Goal: Navigation & Orientation: Understand site structure

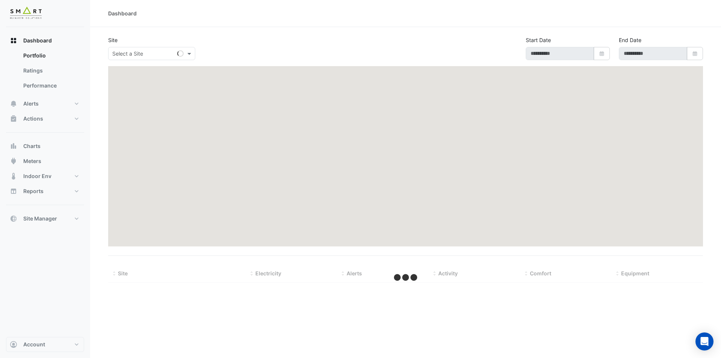
type input "**********"
select select "***"
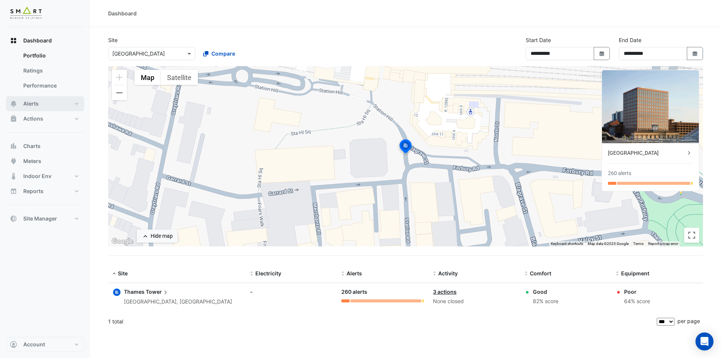
click at [78, 101] on button "Alerts" at bounding box center [45, 103] width 78 height 15
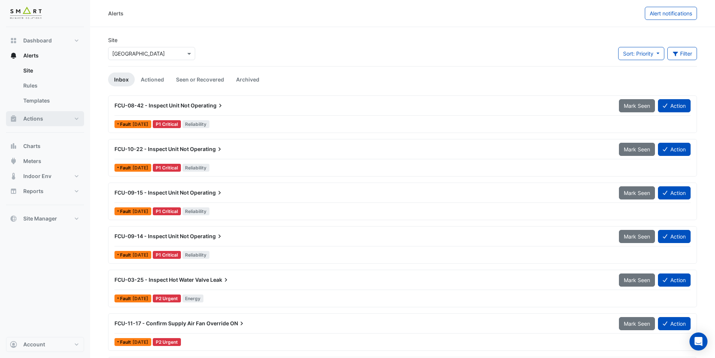
click at [73, 118] on button "Actions" at bounding box center [45, 118] width 78 height 15
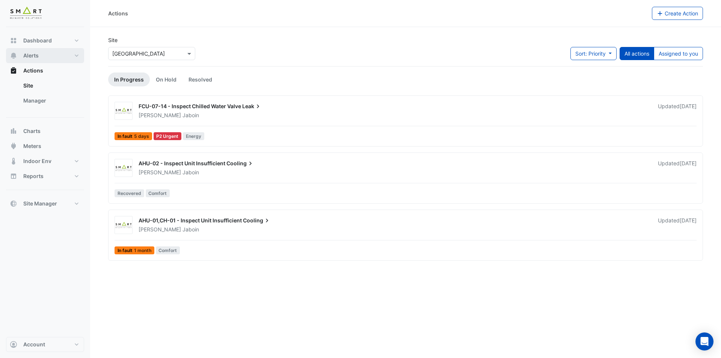
click at [75, 57] on button "Alerts" at bounding box center [45, 55] width 78 height 15
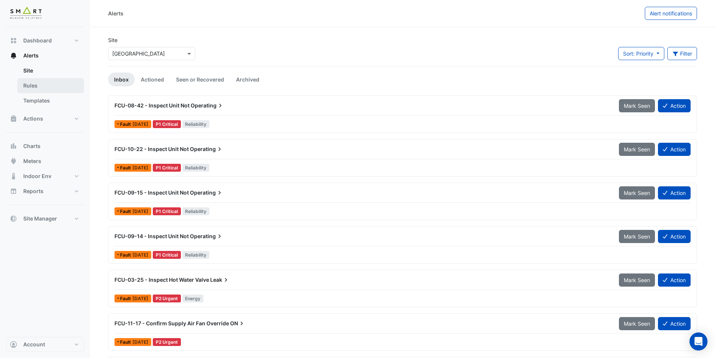
click at [60, 84] on link "Rules" at bounding box center [50, 85] width 67 height 15
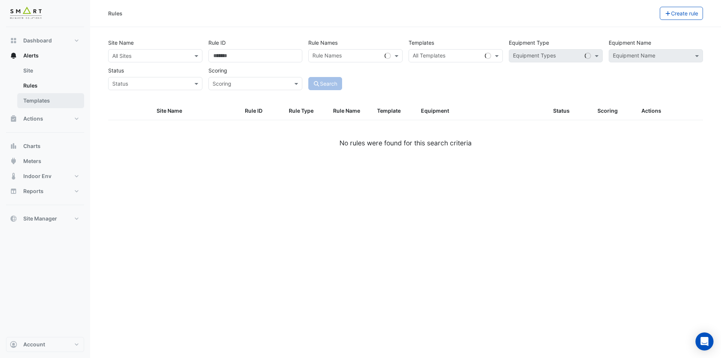
click at [62, 101] on link "Templates" at bounding box center [50, 100] width 67 height 15
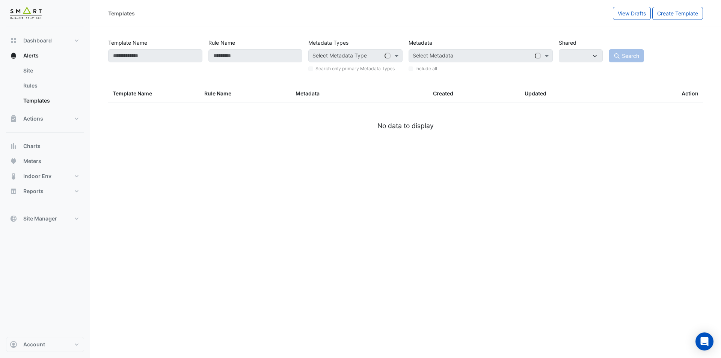
select select
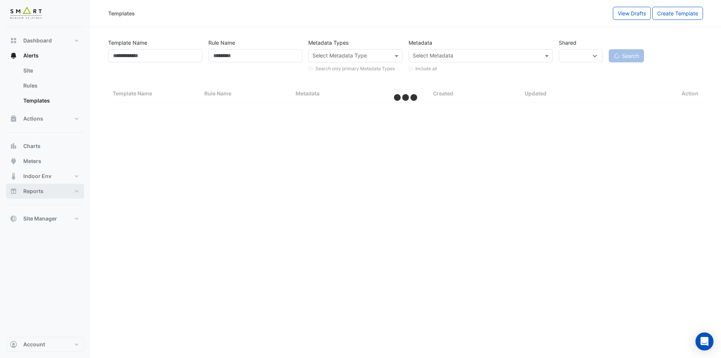
select select "***"
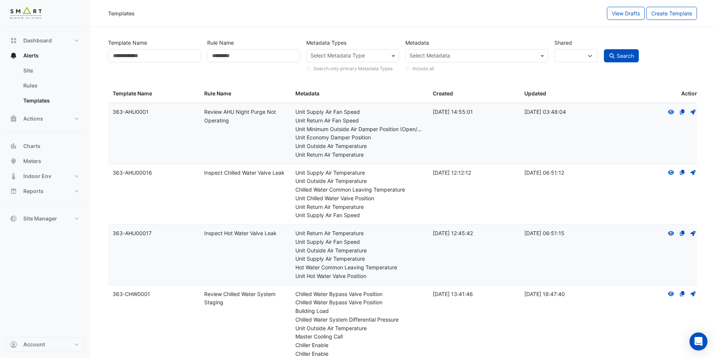
click at [84, 188] on nav "Dashboard Portfolio Ratings Performance Alerts Site Rules Templates Actions Sit…" at bounding box center [45, 179] width 90 height 358
click at [75, 175] on button "Indoor Env" at bounding box center [45, 176] width 78 height 15
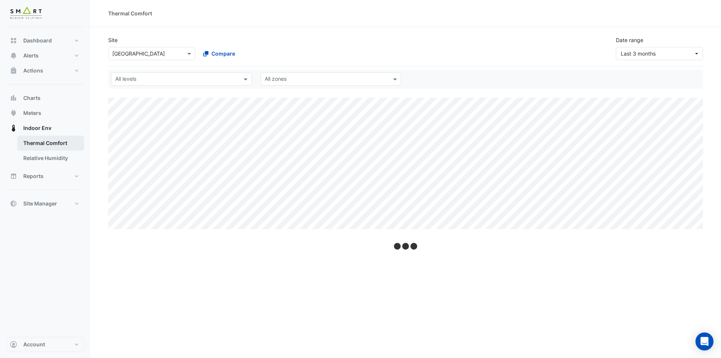
click at [66, 142] on link "Thermal Comfort" at bounding box center [50, 143] width 67 height 15
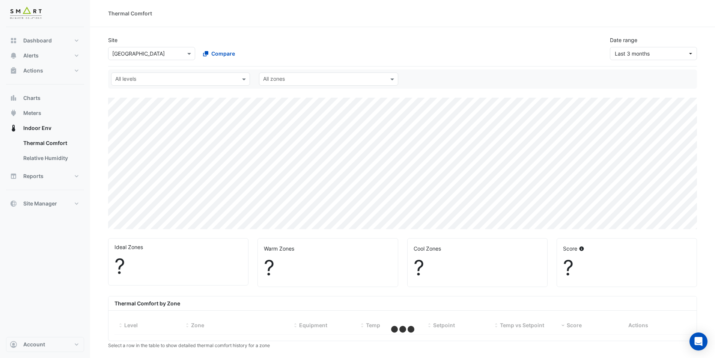
select select "***"
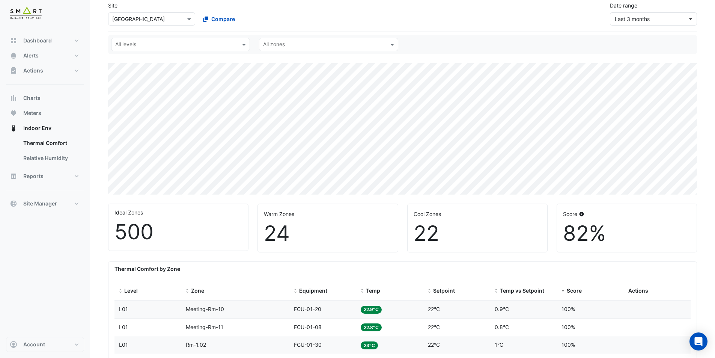
scroll to position [113, 0]
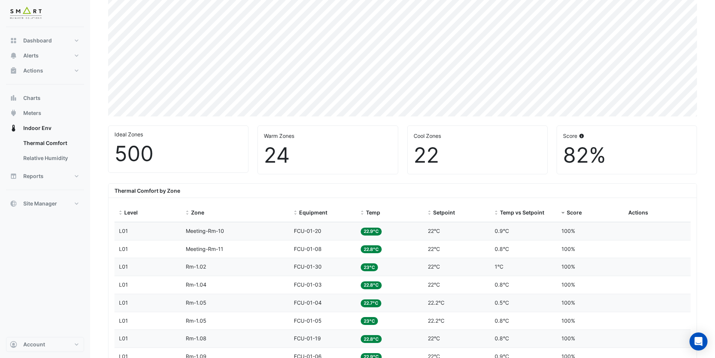
drag, startPoint x: 609, startPoint y: 158, endPoint x: 566, endPoint y: 156, distance: 42.8
click at [566, 156] on div "82%" at bounding box center [627, 155] width 128 height 25
click at [605, 155] on div "82%" at bounding box center [627, 155] width 128 height 25
drag, startPoint x: 605, startPoint y: 155, endPoint x: 563, endPoint y: 159, distance: 42.2
click at [563, 159] on div "82%" at bounding box center [627, 155] width 128 height 25
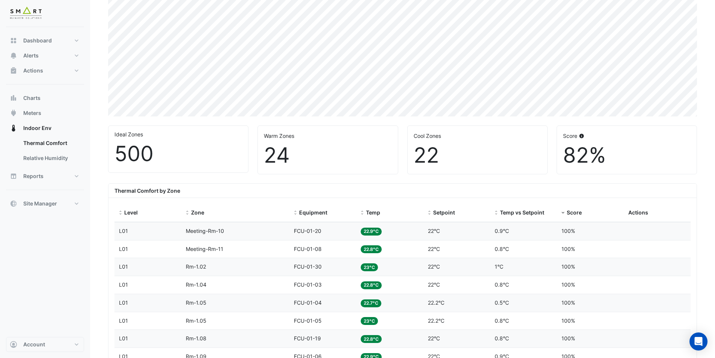
click at [611, 157] on div "82%" at bounding box center [627, 155] width 128 height 25
drag, startPoint x: 611, startPoint y: 157, endPoint x: 565, endPoint y: 156, distance: 46.2
click at [560, 160] on div "Score 82%" at bounding box center [627, 150] width 140 height 48
click at [610, 154] on div "82%" at bounding box center [627, 155] width 128 height 25
drag, startPoint x: 455, startPoint y: 148, endPoint x: 389, endPoint y: 150, distance: 65.7
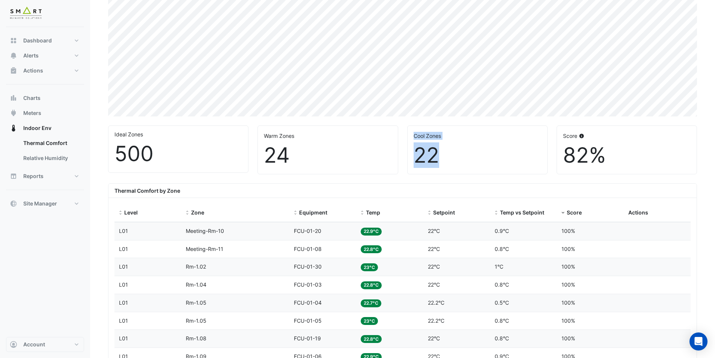
click at [390, 151] on div "Ideal Zones 500 Warm Zones 24 Cool Zones 22 Score 82%" at bounding box center [403, 146] width 598 height 55
click at [425, 147] on div "22" at bounding box center [478, 155] width 128 height 25
drag, startPoint x: 445, startPoint y: 155, endPoint x: 408, endPoint y: 157, distance: 37.6
click at [409, 157] on div "Cool Zones 22" at bounding box center [478, 150] width 140 height 48
click at [451, 157] on div "22" at bounding box center [478, 155] width 128 height 25
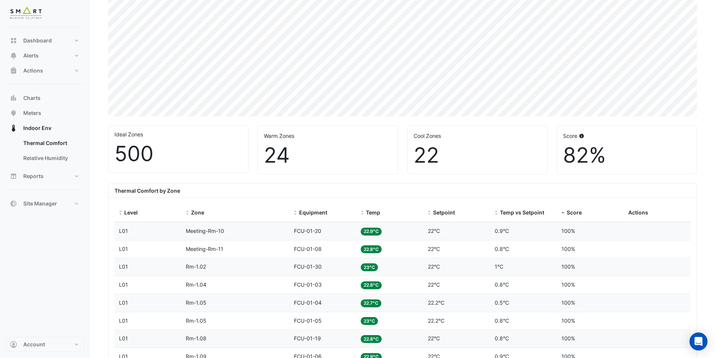
click at [310, 144] on div "24" at bounding box center [328, 155] width 128 height 25
drag, startPoint x: 289, startPoint y: 150, endPoint x: 261, endPoint y: 154, distance: 27.7
click at [261, 154] on div "Warm Zones 24" at bounding box center [328, 150] width 140 height 48
click at [293, 152] on div "24" at bounding box center [328, 155] width 128 height 25
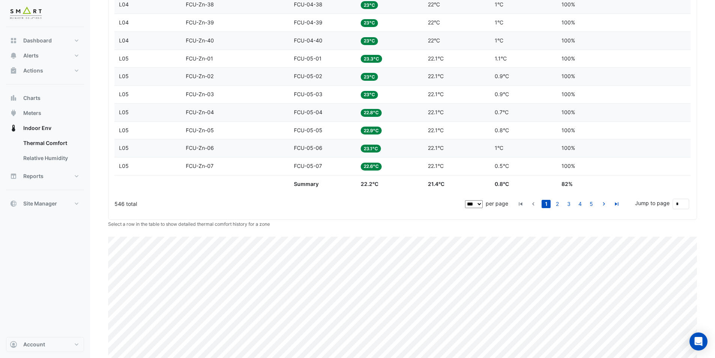
scroll to position [1971, 0]
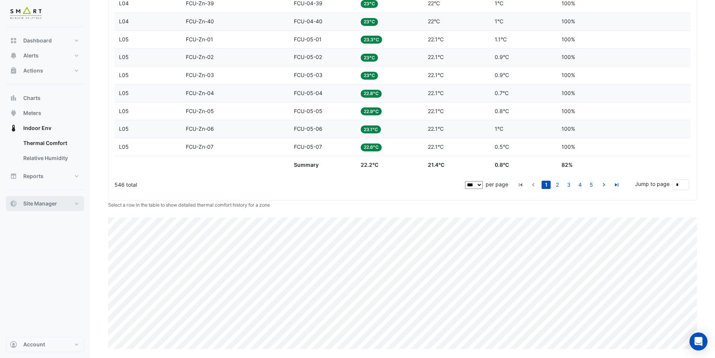
click at [75, 203] on button "Site Manager" at bounding box center [45, 203] width 78 height 15
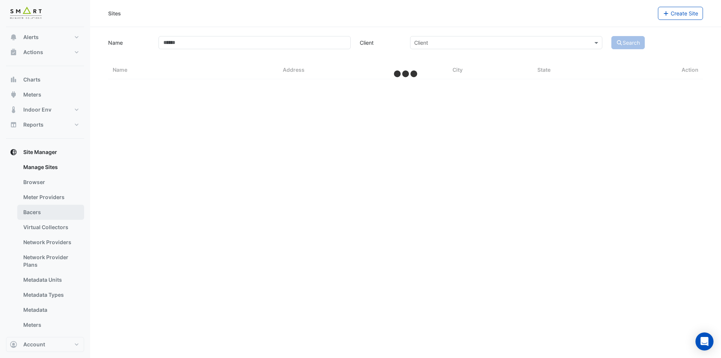
scroll to position [36, 0]
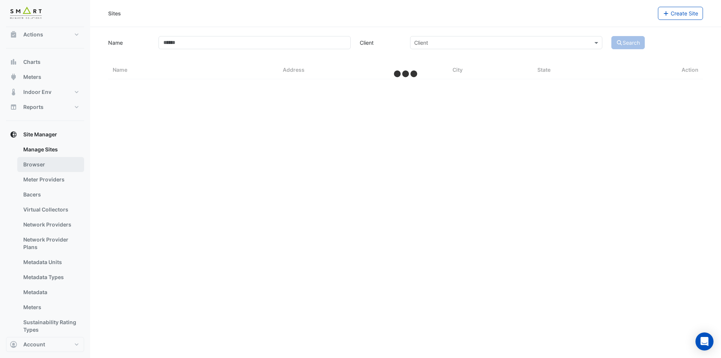
select select "***"
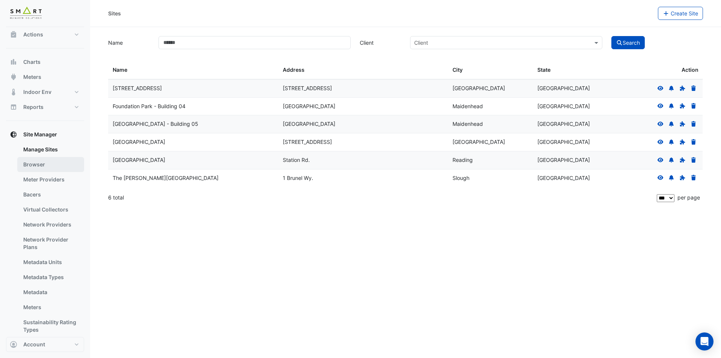
click at [48, 167] on link "Browser" at bounding box center [50, 164] width 67 height 15
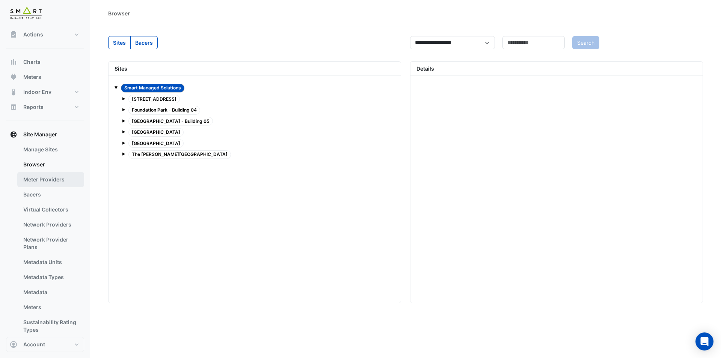
click at [53, 179] on link "Meter Providers" at bounding box center [50, 179] width 67 height 15
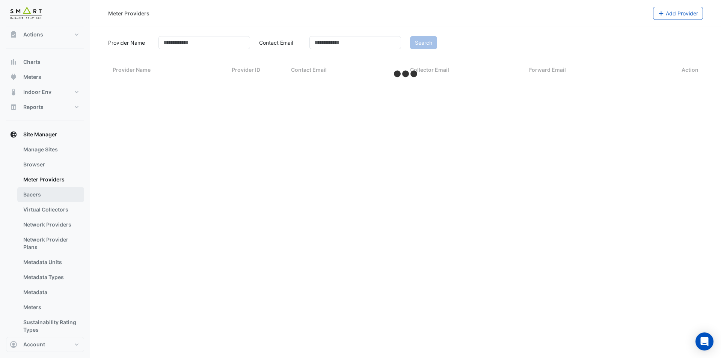
click at [54, 198] on link "Bacers" at bounding box center [50, 194] width 67 height 15
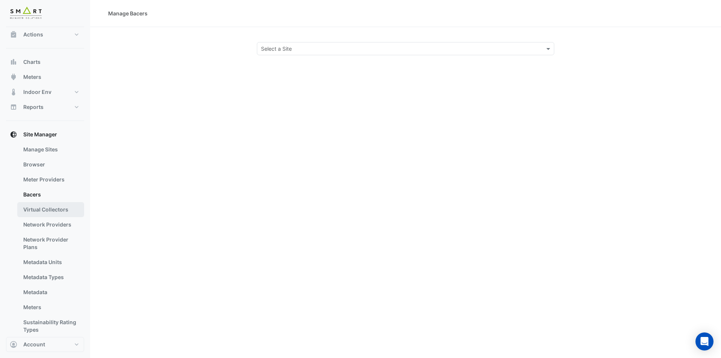
click at [65, 211] on link "Virtual Collectors" at bounding box center [50, 209] width 67 height 15
click at [66, 222] on link "Network Providers" at bounding box center [50, 224] width 67 height 15
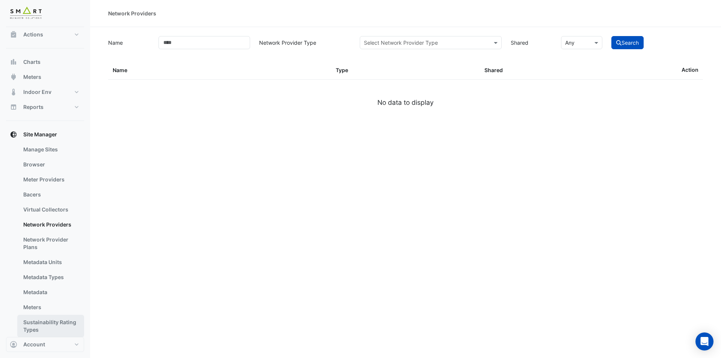
click at [60, 326] on link "Sustainability Rating Types" at bounding box center [50, 326] width 67 height 23
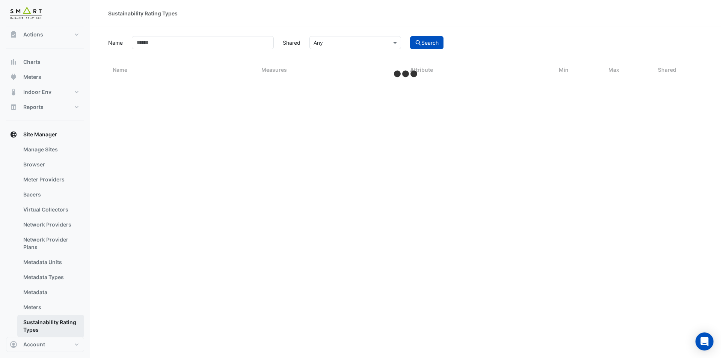
scroll to position [48, 0]
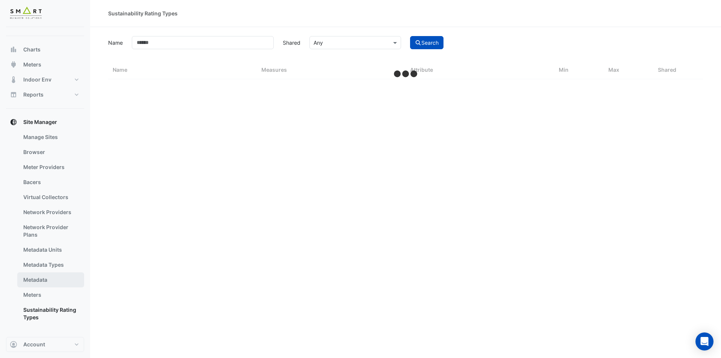
select select "***"
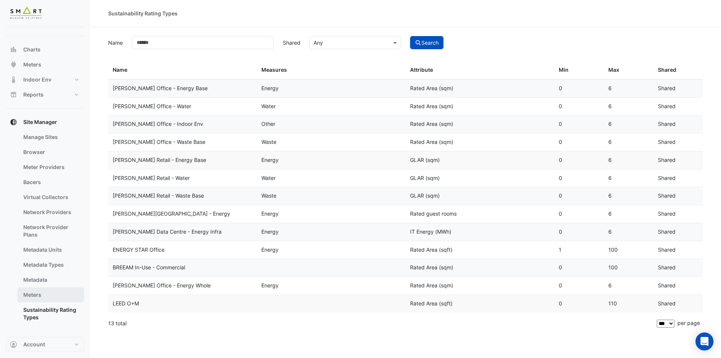
click at [70, 298] on link "Meters" at bounding box center [50, 294] width 67 height 15
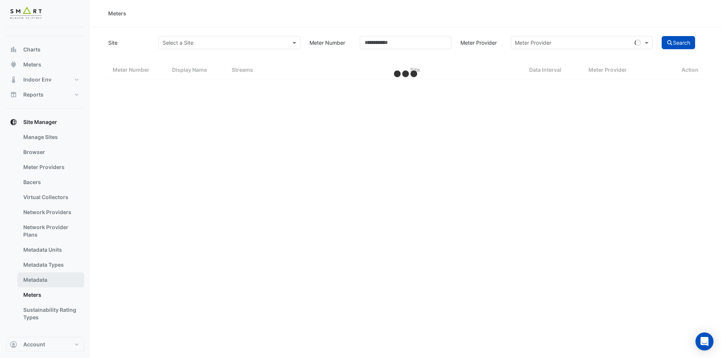
select select "***"
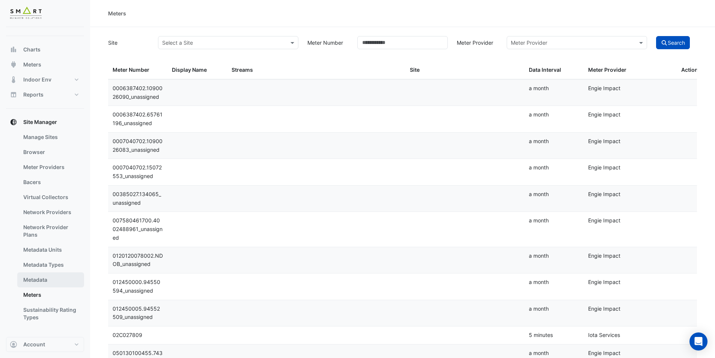
click at [72, 280] on link "Metadata" at bounding box center [50, 279] width 67 height 15
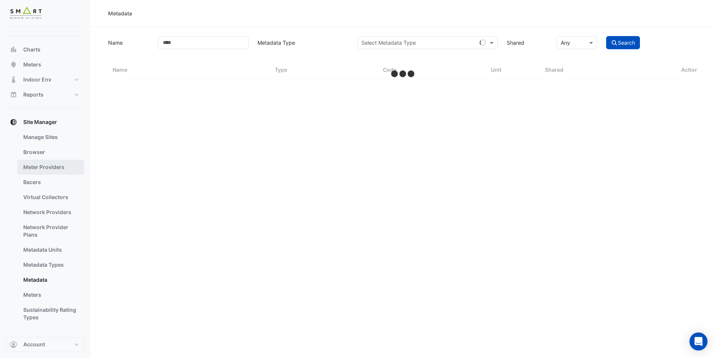
select select "***"
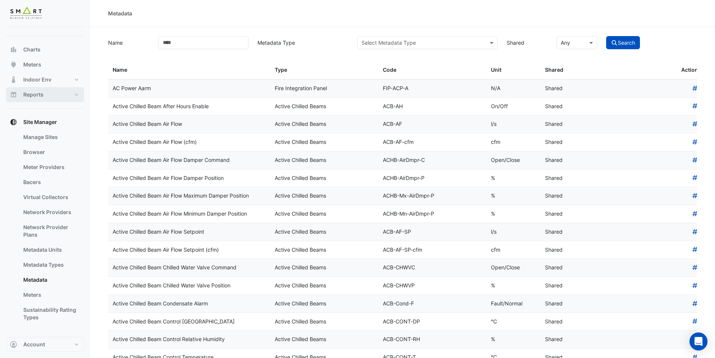
click at [76, 92] on button "Reports" at bounding box center [45, 94] width 78 height 15
select select "***"
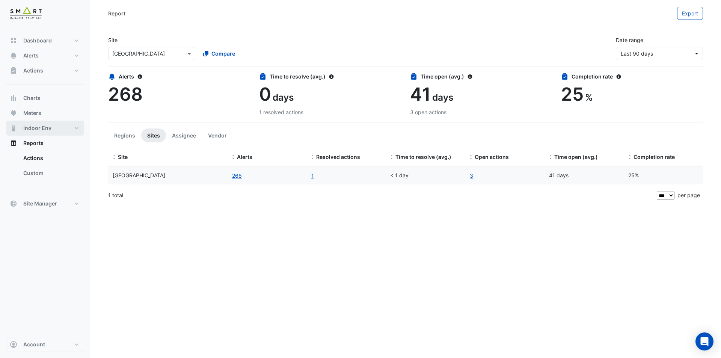
click at [72, 128] on button "Indoor Env" at bounding box center [45, 127] width 78 height 15
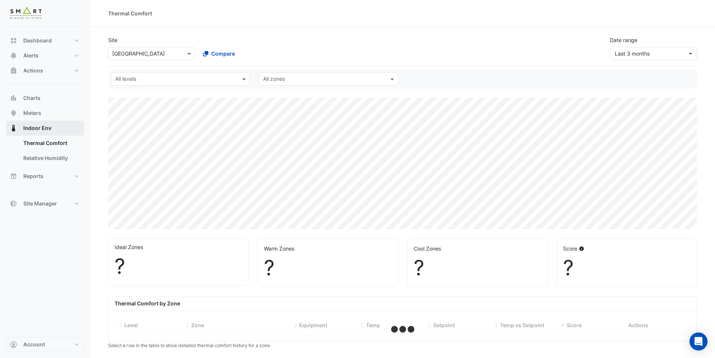
select select "***"
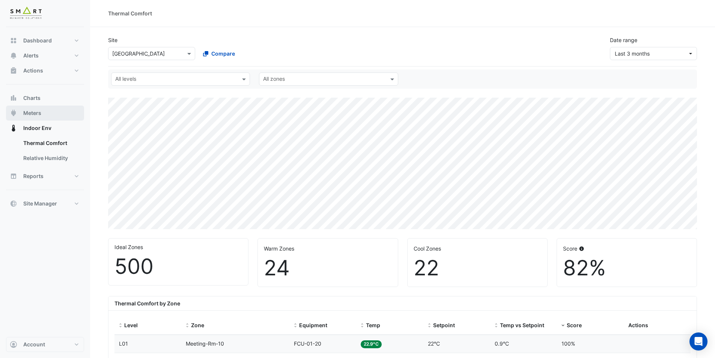
click at [64, 117] on button "Meters" at bounding box center [45, 112] width 78 height 15
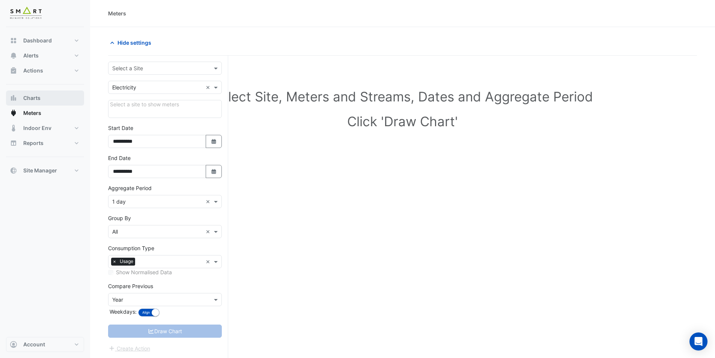
drag, startPoint x: 59, startPoint y: 103, endPoint x: 57, endPoint y: 99, distance: 5.2
click at [58, 103] on button "Charts" at bounding box center [45, 97] width 78 height 15
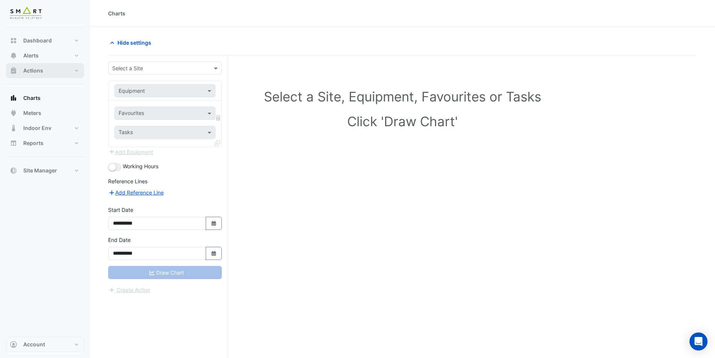
click at [74, 66] on button "Actions" at bounding box center [45, 70] width 78 height 15
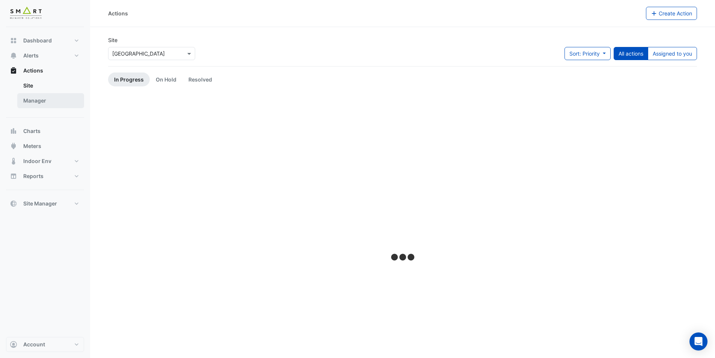
click at [74, 102] on link "Manager" at bounding box center [50, 100] width 67 height 15
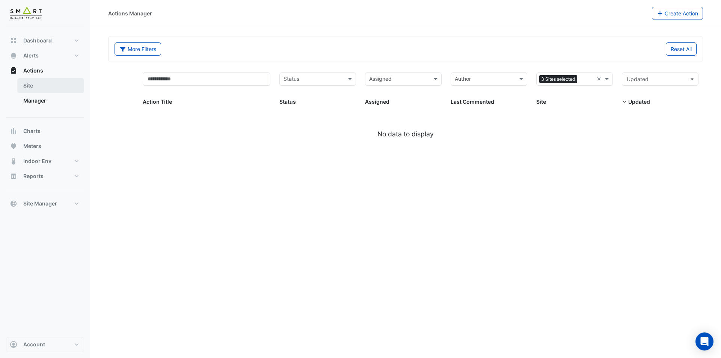
click at [69, 85] on link "Site" at bounding box center [50, 85] width 67 height 15
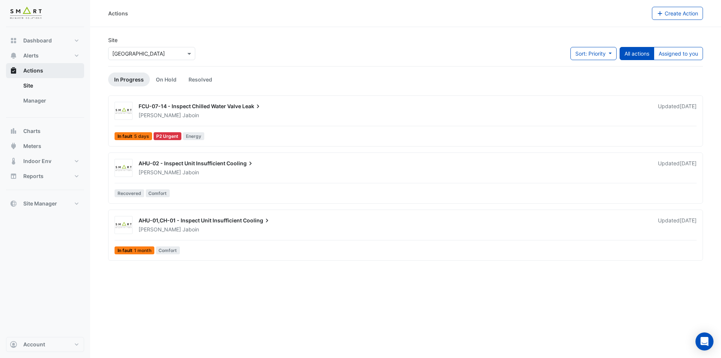
click at [74, 72] on button "Actions" at bounding box center [45, 70] width 78 height 15
click at [75, 59] on button "Alerts" at bounding box center [45, 55] width 78 height 15
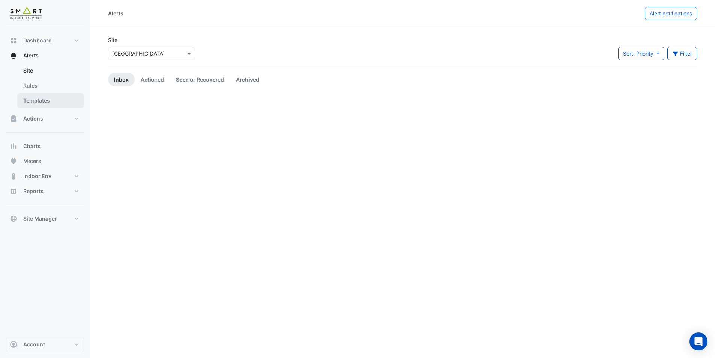
click at [68, 96] on link "Templates" at bounding box center [50, 100] width 67 height 15
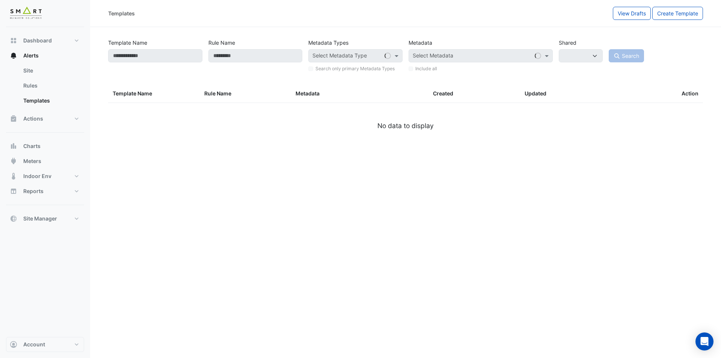
select select
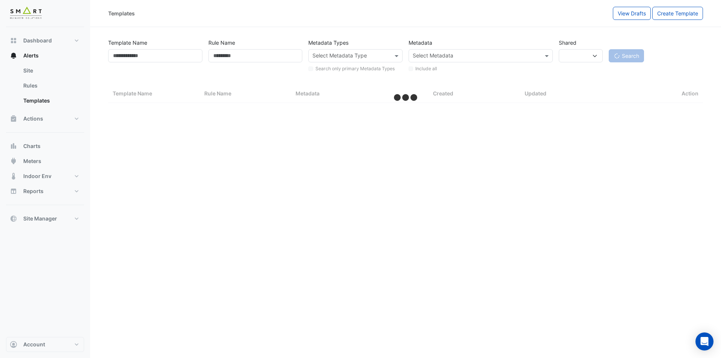
select select "***"
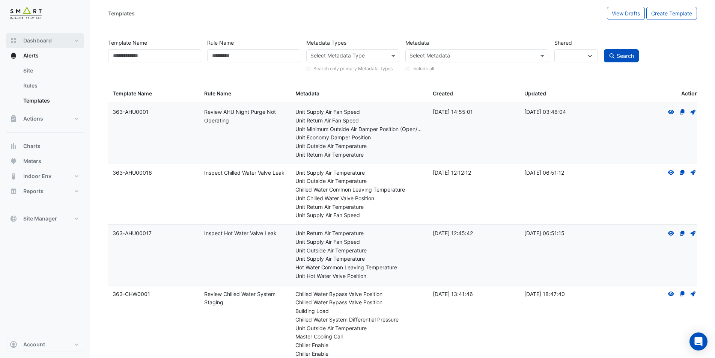
click at [76, 40] on button "Dashboard" at bounding box center [45, 40] width 78 height 15
select select "***"
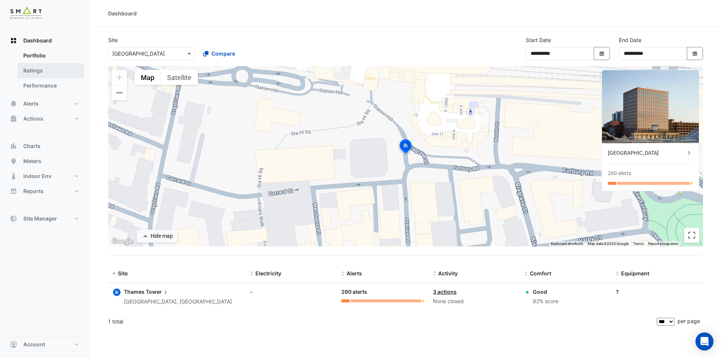
click at [71, 74] on link "Ratings" at bounding box center [50, 70] width 67 height 15
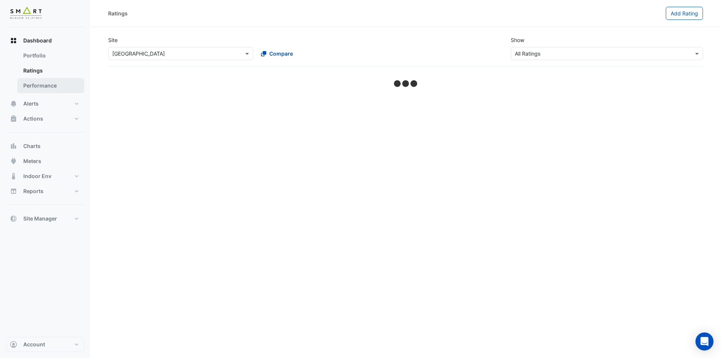
click at [73, 86] on link "Performance" at bounding box center [50, 85] width 67 height 15
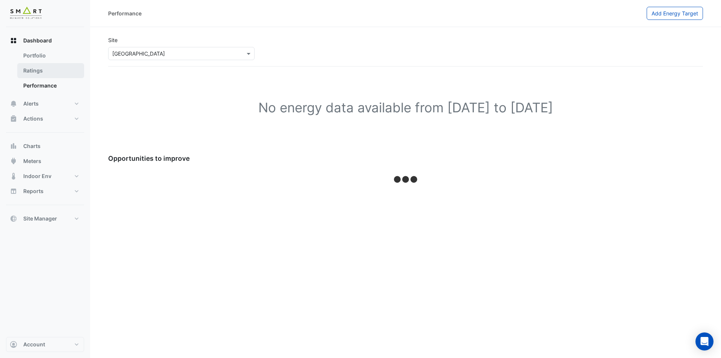
click at [70, 70] on link "Ratings" at bounding box center [50, 70] width 67 height 15
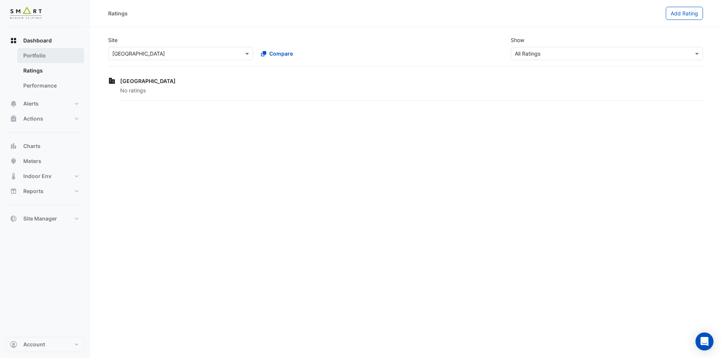
click at [67, 54] on link "Portfolio" at bounding box center [50, 55] width 67 height 15
select select "***"
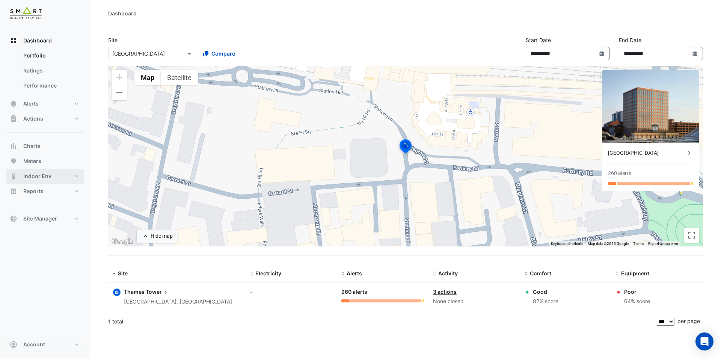
click at [80, 178] on button "Indoor Env" at bounding box center [45, 176] width 78 height 15
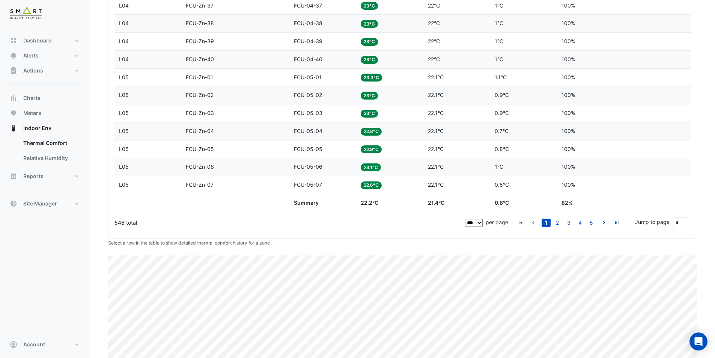
scroll to position [1971, 0]
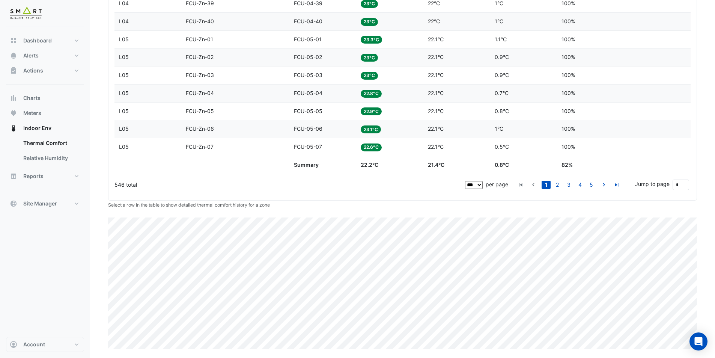
click at [477, 182] on select "** ** ** ***" at bounding box center [474, 185] width 18 height 8
select select "**"
click at [466, 181] on select "** ** ** ***" at bounding box center [474, 185] width 18 height 8
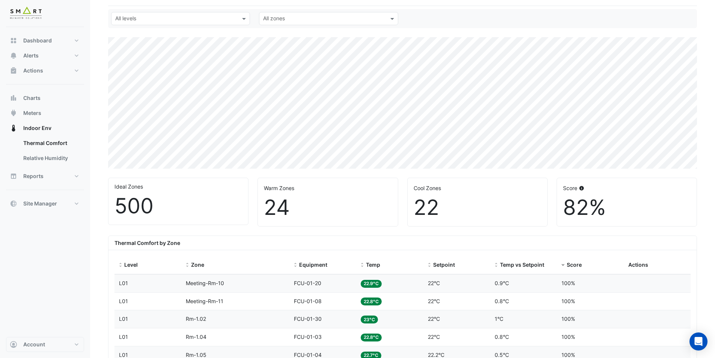
scroll to position [0, 0]
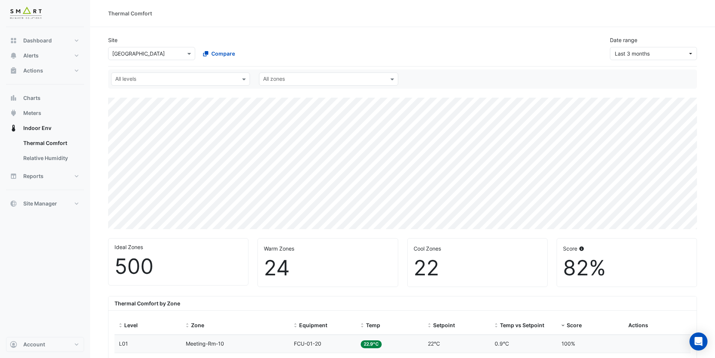
click at [220, 78] on input "text" at bounding box center [176, 80] width 122 height 8
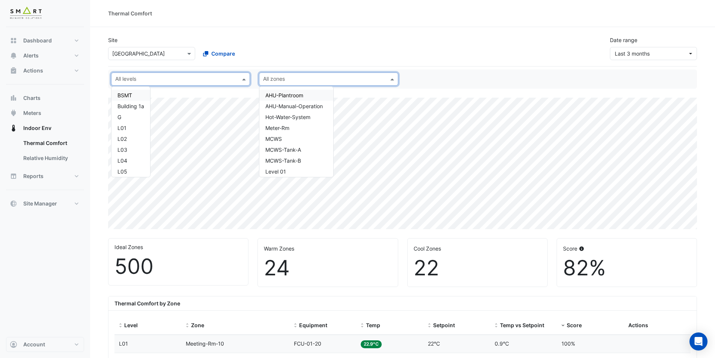
click at [374, 72] on div "All zones" at bounding box center [328, 78] width 139 height 13
click at [221, 78] on input "text" at bounding box center [176, 80] width 122 height 8
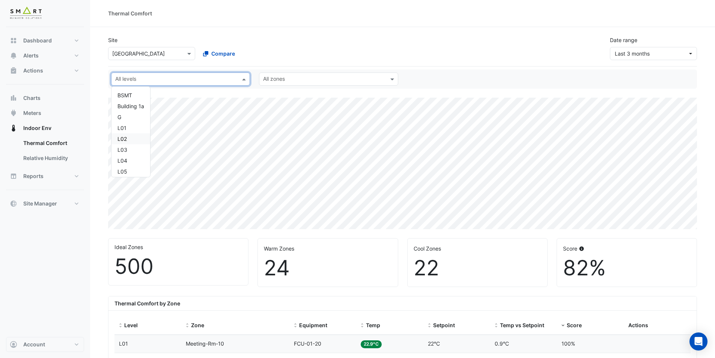
click at [120, 136] on div "L02" at bounding box center [130, 139] width 27 height 8
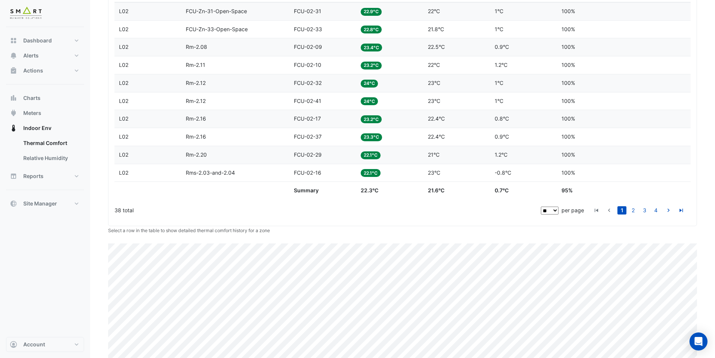
scroll to position [358, 0]
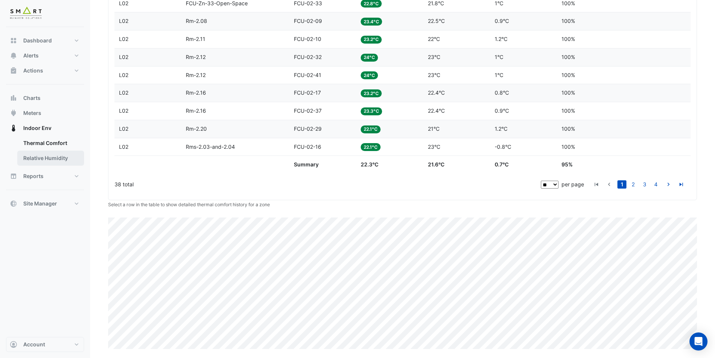
click at [57, 157] on link "Relative Humidity" at bounding box center [50, 158] width 67 height 15
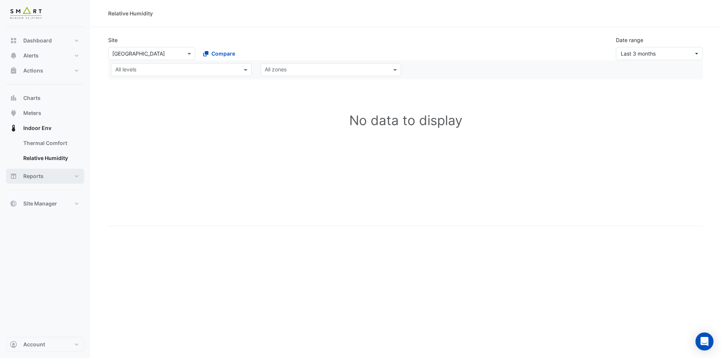
click at [67, 175] on button "Reports" at bounding box center [45, 176] width 78 height 15
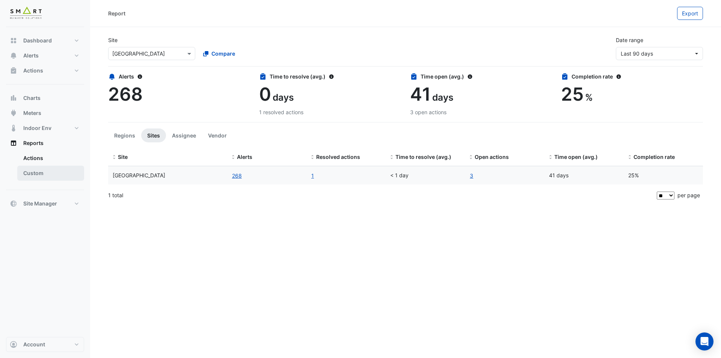
click at [66, 170] on link "Custom" at bounding box center [50, 173] width 67 height 15
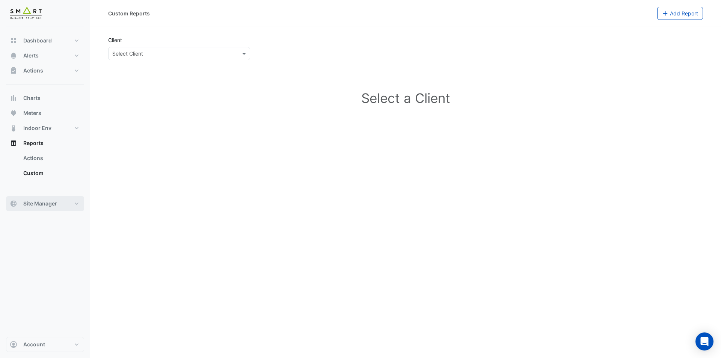
click at [75, 199] on button "Site Manager" at bounding box center [45, 203] width 78 height 15
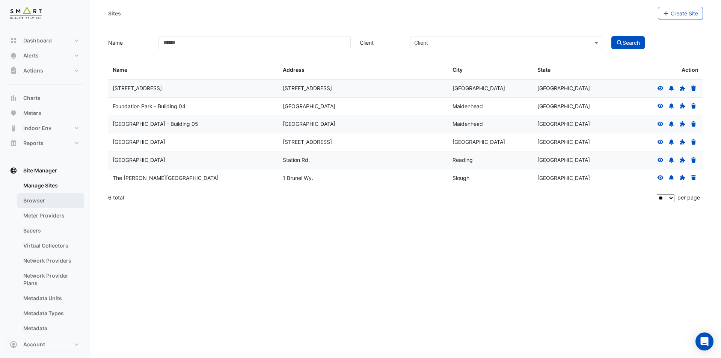
click at [62, 198] on link "Browser" at bounding box center [50, 200] width 67 height 15
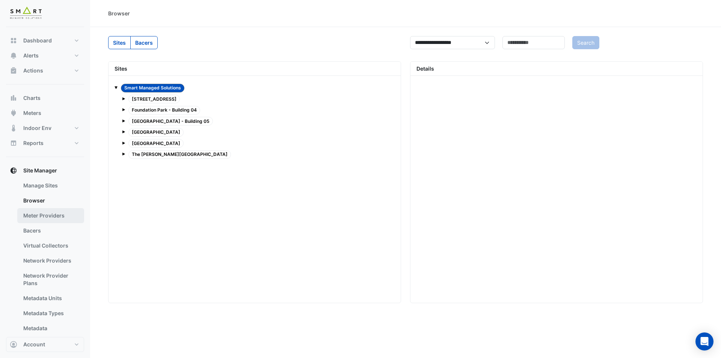
click at [74, 214] on link "Meter Providers" at bounding box center [50, 215] width 67 height 15
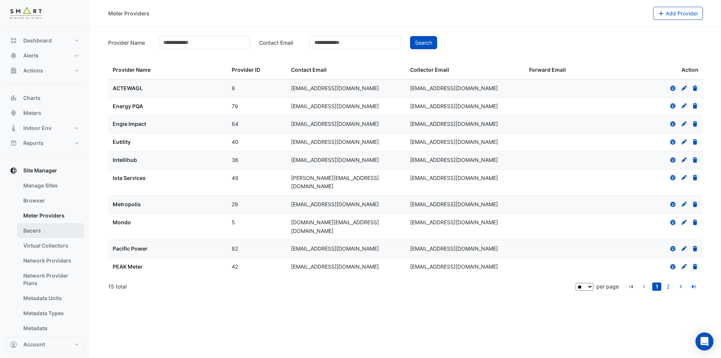
click at [51, 227] on link "Bacers" at bounding box center [50, 230] width 67 height 15
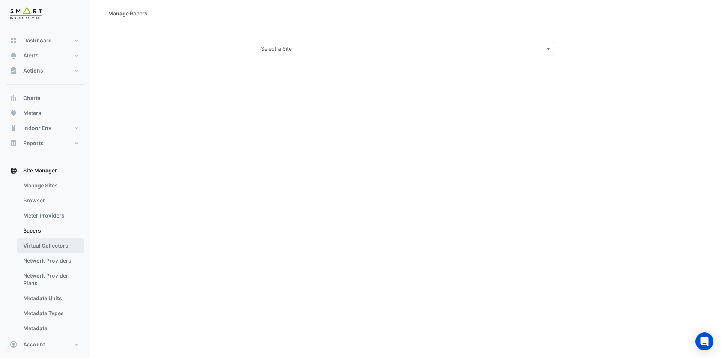
click at [50, 241] on link "Virtual Collectors" at bounding box center [50, 245] width 67 height 15
click at [50, 258] on link "Network Providers" at bounding box center [50, 260] width 67 height 15
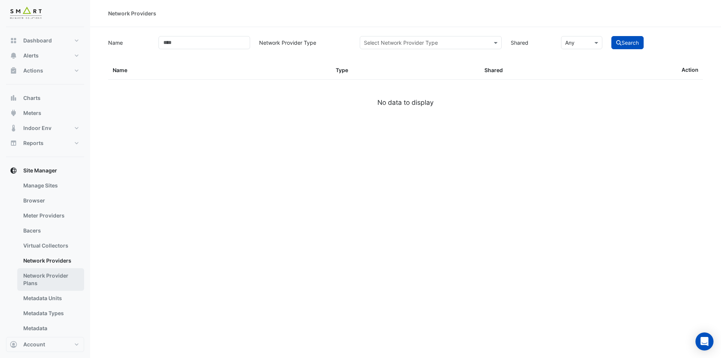
click at [54, 270] on link "Network Provider Plans" at bounding box center [50, 279] width 67 height 23
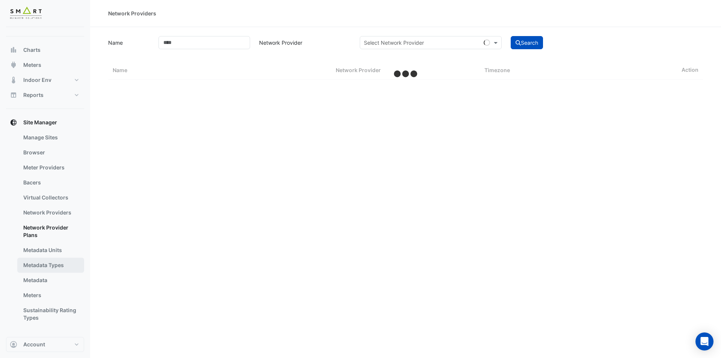
scroll to position [48, 0]
click at [60, 253] on link "Metadata Units" at bounding box center [50, 249] width 67 height 15
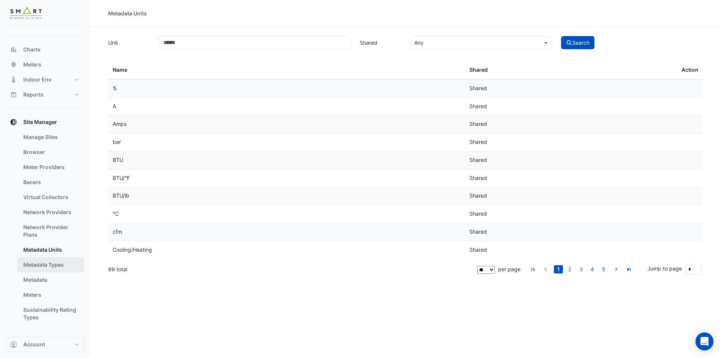
click at [59, 269] on link "Metadata Types" at bounding box center [50, 264] width 67 height 15
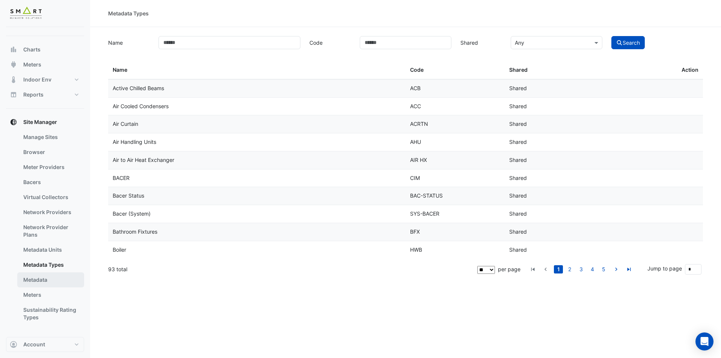
click at [66, 273] on link "Metadata" at bounding box center [50, 279] width 67 height 15
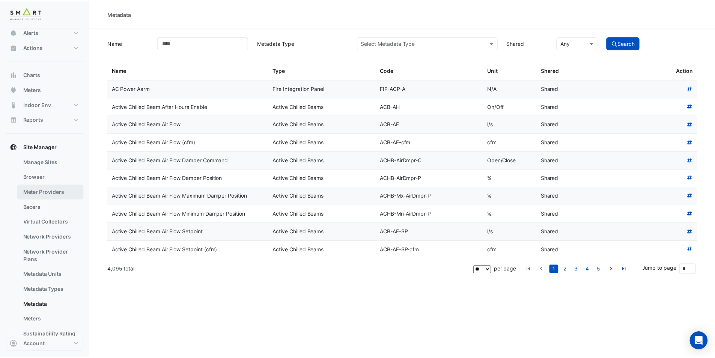
scroll to position [48, 0]
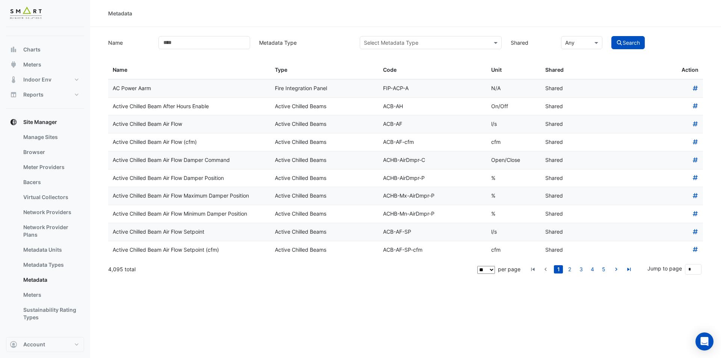
click at [486, 270] on select "** ** ** ***" at bounding box center [486, 270] width 18 height 8
select select "***"
click at [478, 266] on select "** ** ** ***" at bounding box center [486, 270] width 18 height 8
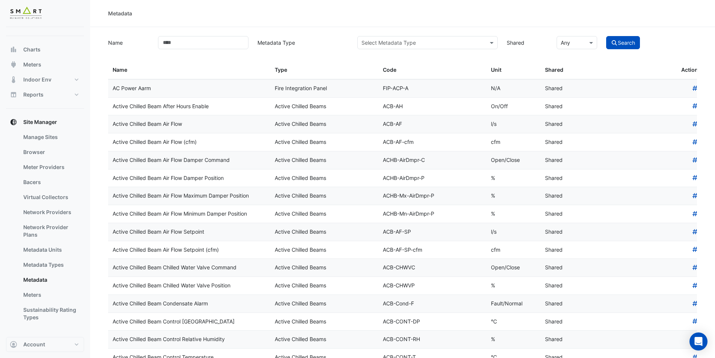
click at [437, 39] on input "text" at bounding box center [419, 43] width 117 height 8
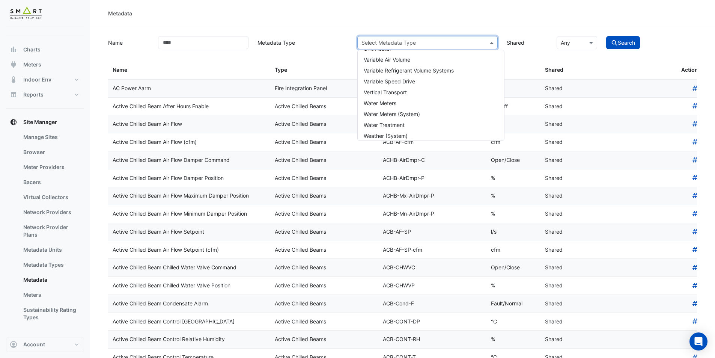
scroll to position [928, 0]
click at [254, 20] on div "Metadata" at bounding box center [402, 13] width 625 height 27
